Goal: Task Accomplishment & Management: Manage account settings

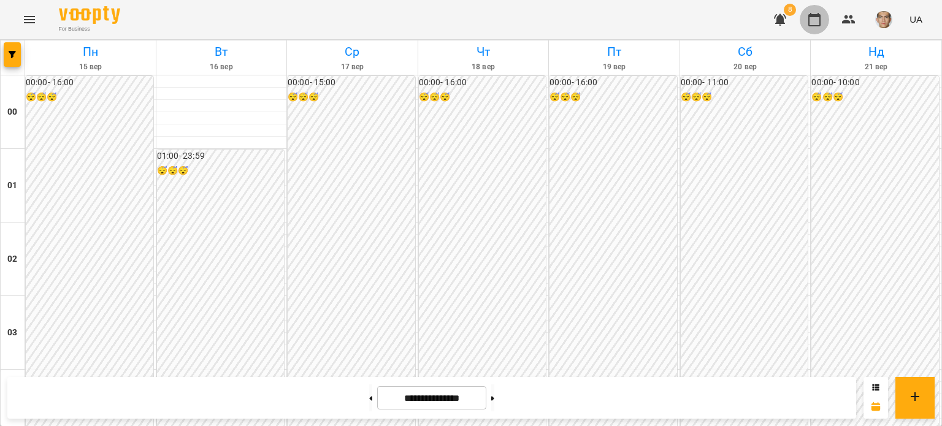
scroll to position [982, 0]
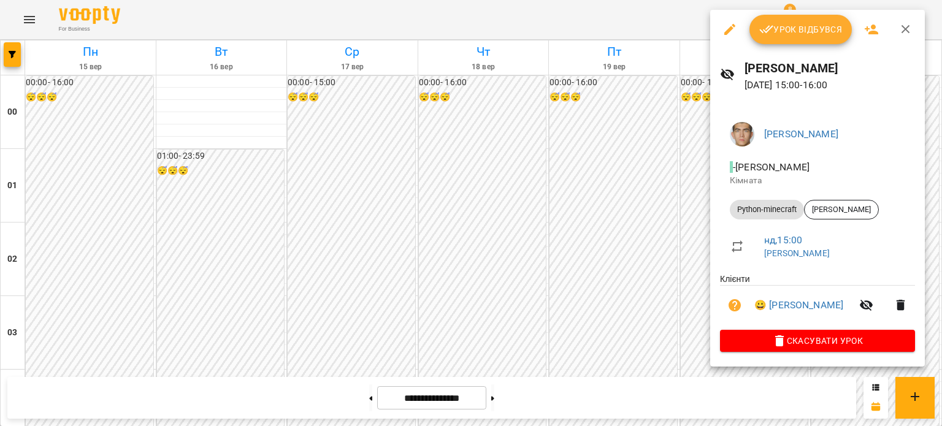
click at [789, 34] on span "Урок відбувся" at bounding box center [801, 29] width 83 height 15
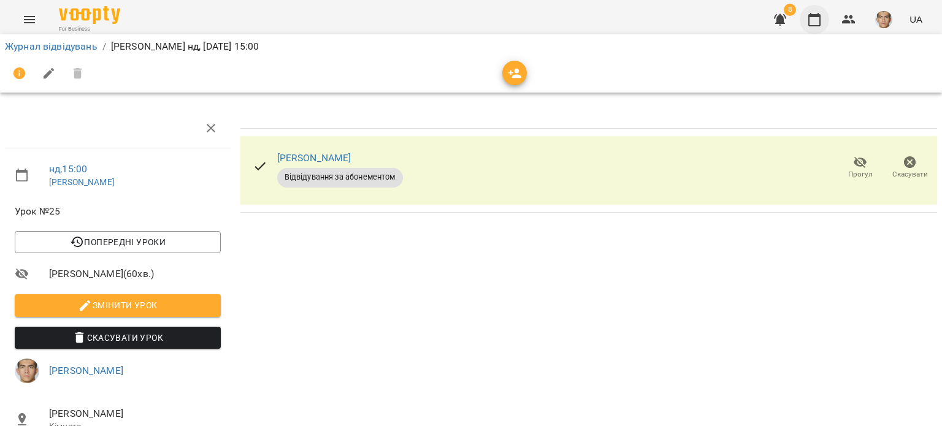
click at [808, 17] on icon "button" at bounding box center [814, 19] width 15 height 15
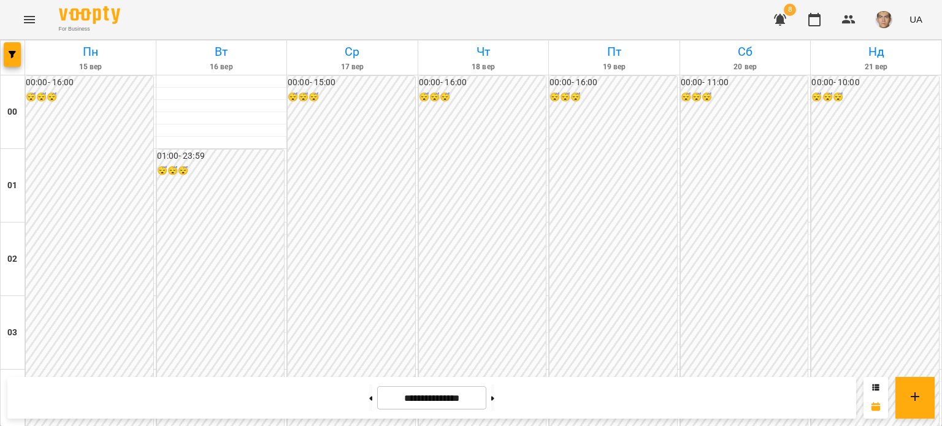
scroll to position [1104, 0]
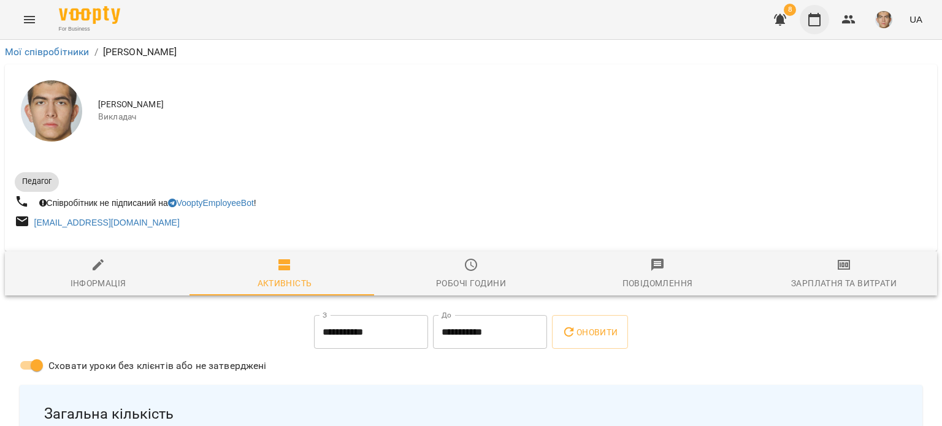
click at [812, 25] on icon "button" at bounding box center [814, 19] width 15 height 15
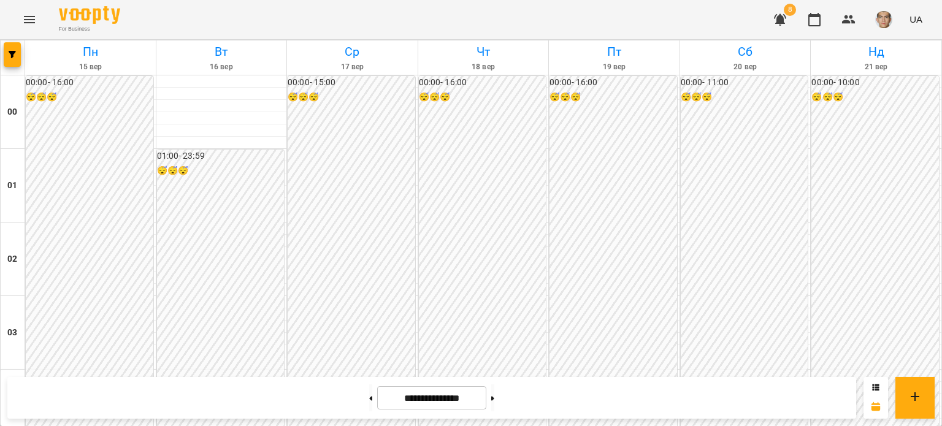
scroll to position [1166, 0]
